Goal: Task Accomplishment & Management: Manage account settings

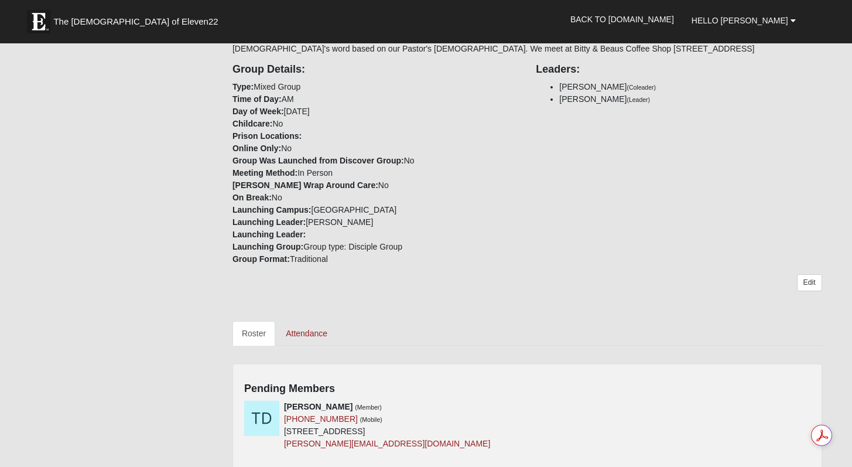
scroll to position [254, 0]
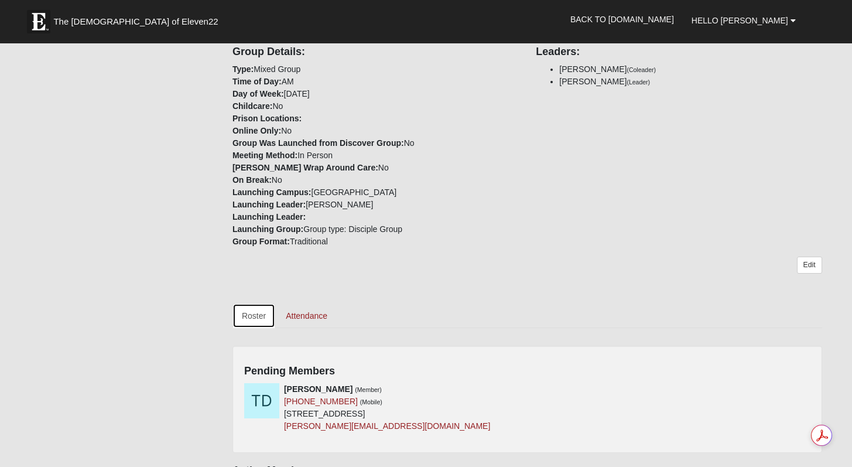
click at [265, 314] on link "Roster" at bounding box center [254, 315] width 43 height 25
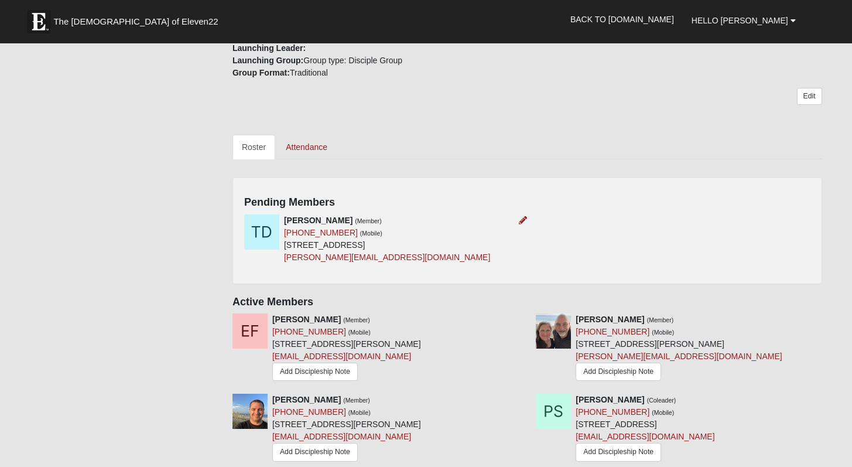
scroll to position [421, 0]
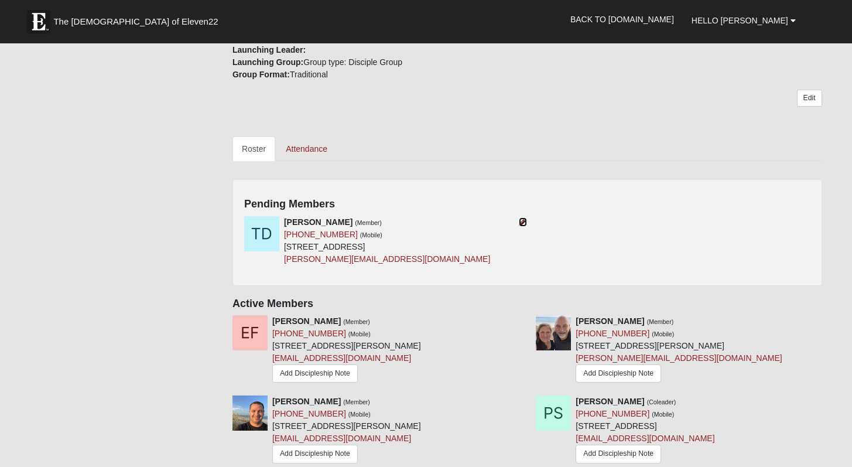
click at [526, 220] on icon at bounding box center [523, 222] width 8 height 8
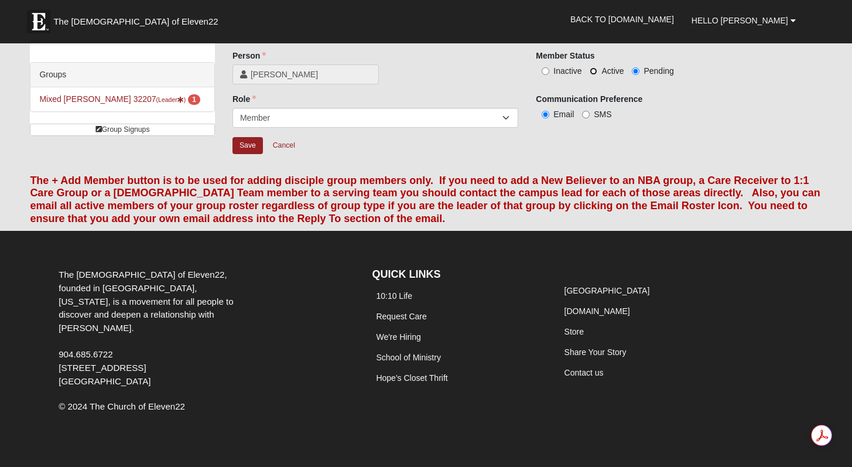
click at [592, 72] on input "Active" at bounding box center [594, 71] width 8 height 8
radio input "true"
click at [252, 144] on input "Save" at bounding box center [248, 145] width 30 height 17
